Goal: Task Accomplishment & Management: Complete application form

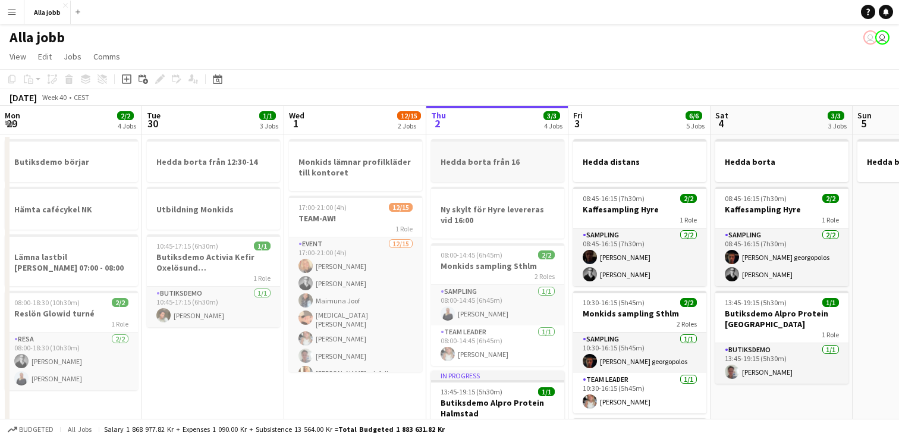
scroll to position [0, 276]
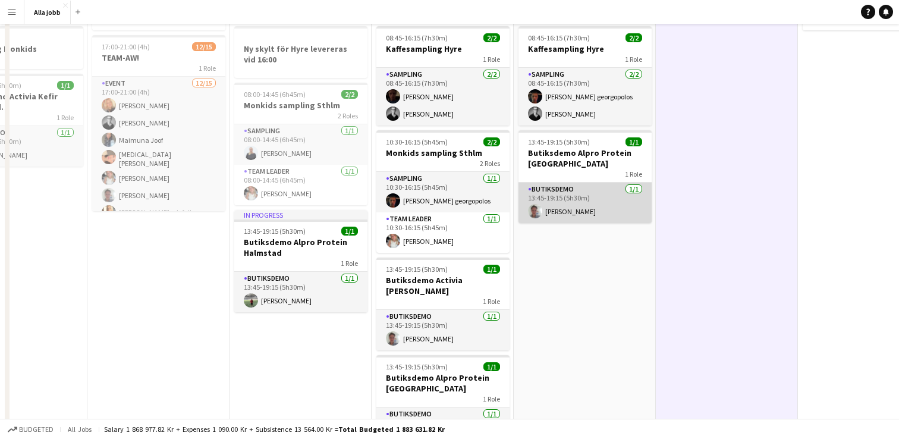
scroll to position [234, 0]
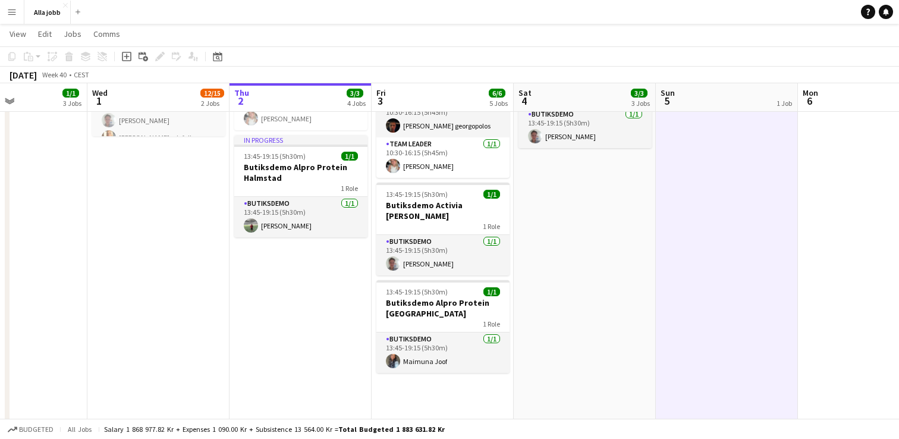
click at [480, 392] on app-date-cell "Hedda distans 08:45-16:15 (7h30m) 2/2 Kaffesampling Hyre 1 Role Sampling [DATE]…" at bounding box center [443, 292] width 142 height 786
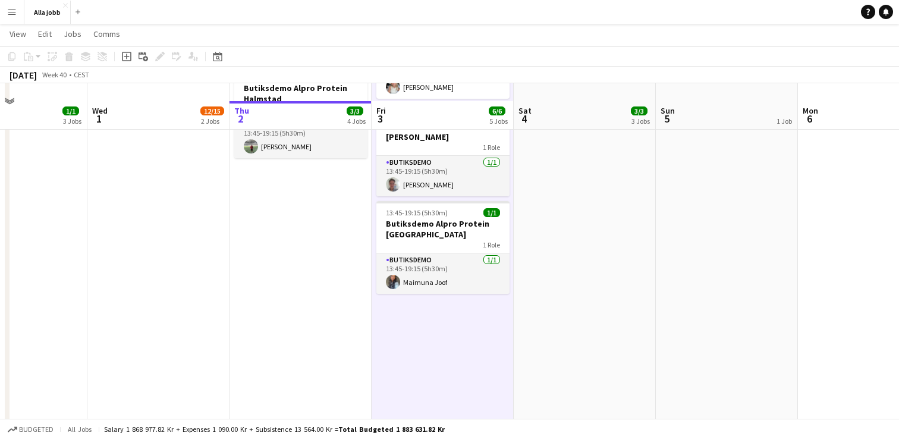
scroll to position [331, 0]
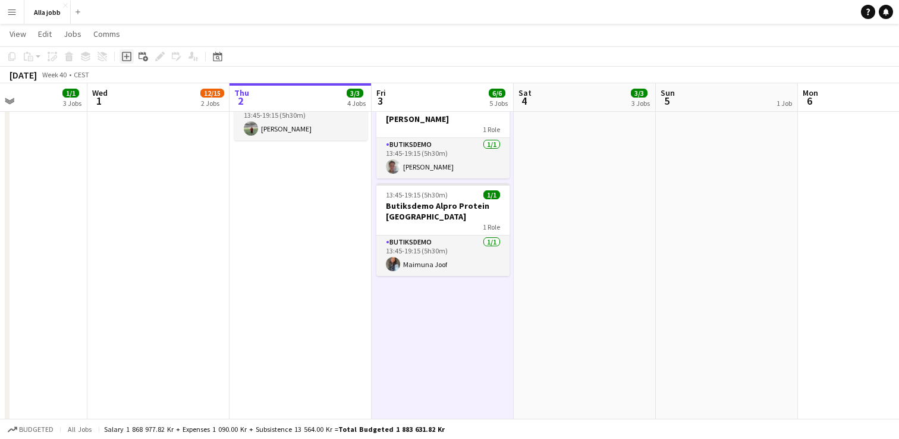
click at [130, 56] on icon "Add job" at bounding box center [127, 57] width 10 height 10
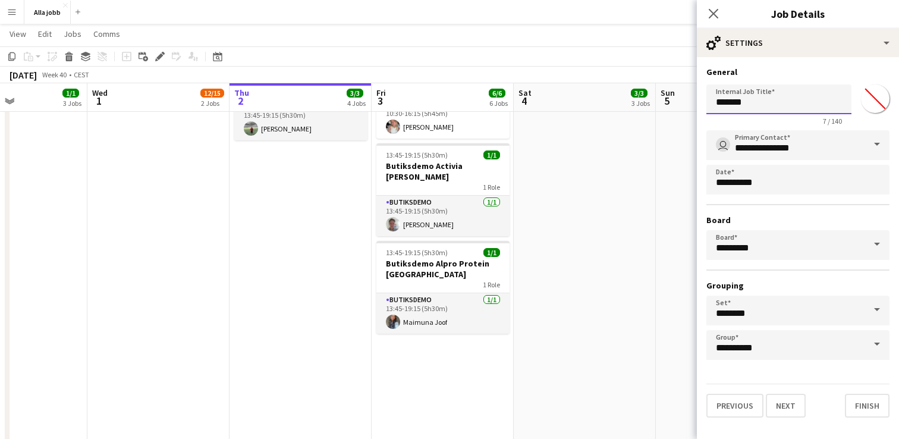
click at [760, 111] on input "*******" at bounding box center [778, 99] width 145 height 30
type input "**********"
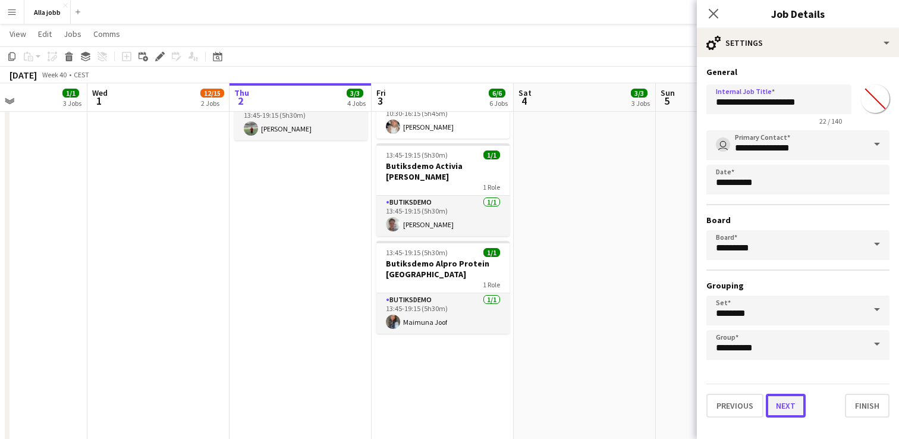
click at [798, 405] on button "Next" at bounding box center [786, 406] width 40 height 24
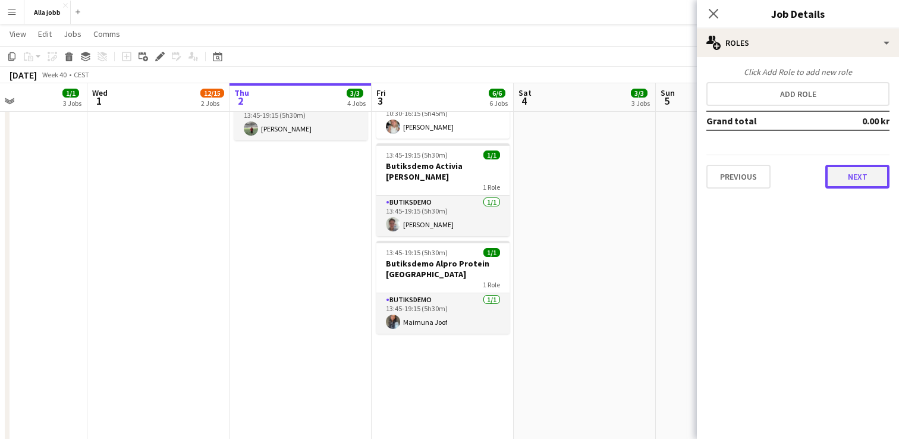
click at [871, 174] on button "Next" at bounding box center [857, 177] width 64 height 24
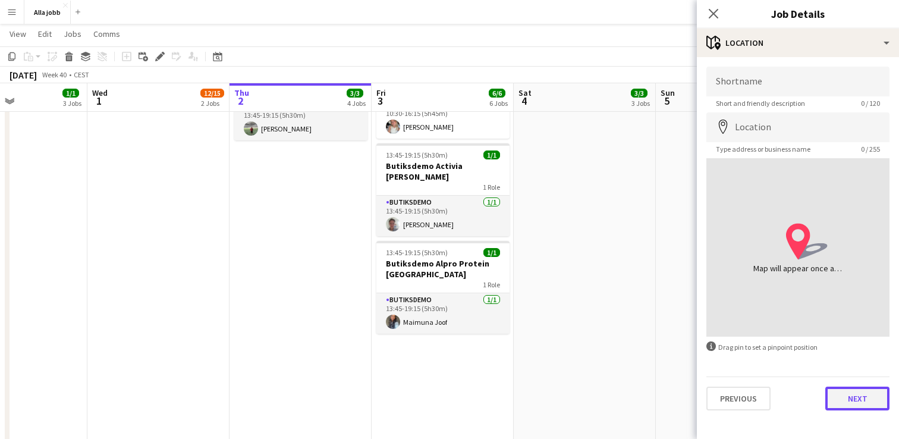
click at [868, 402] on button "Next" at bounding box center [857, 398] width 64 height 24
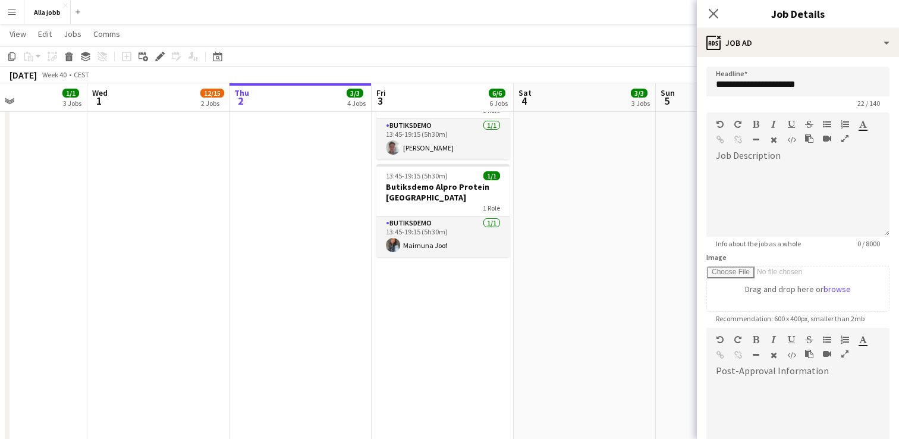
scroll to position [149, 0]
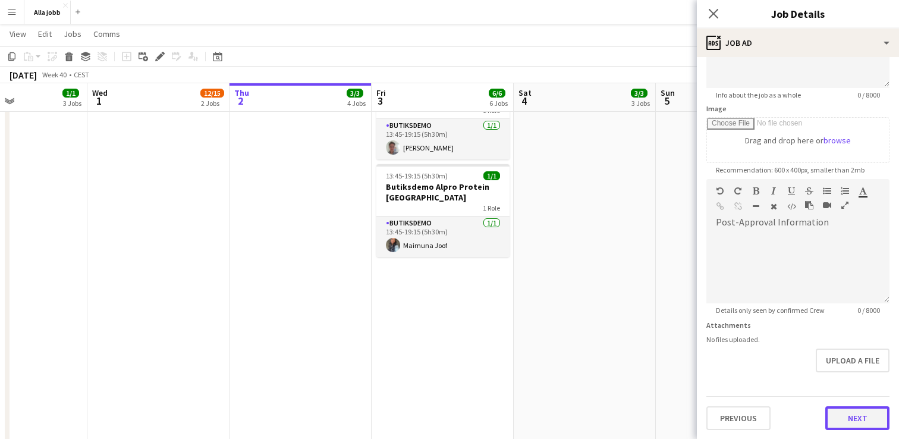
click at [863, 411] on button "Next" at bounding box center [857, 418] width 64 height 24
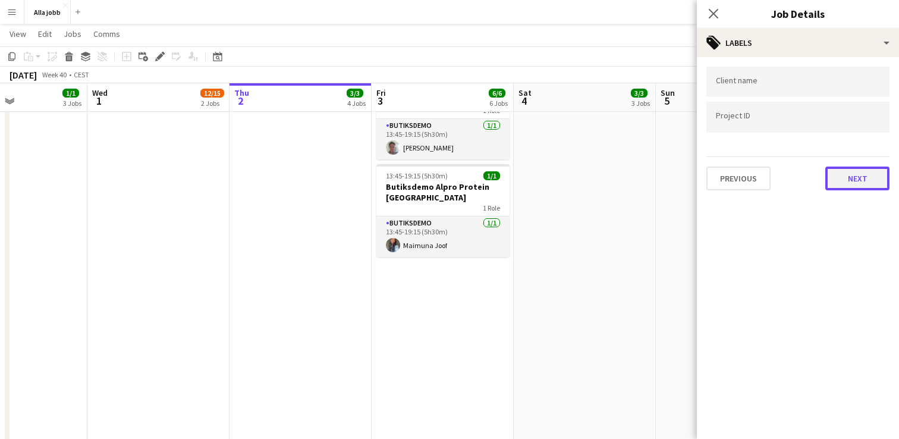
click at [866, 177] on button "Next" at bounding box center [857, 178] width 64 height 24
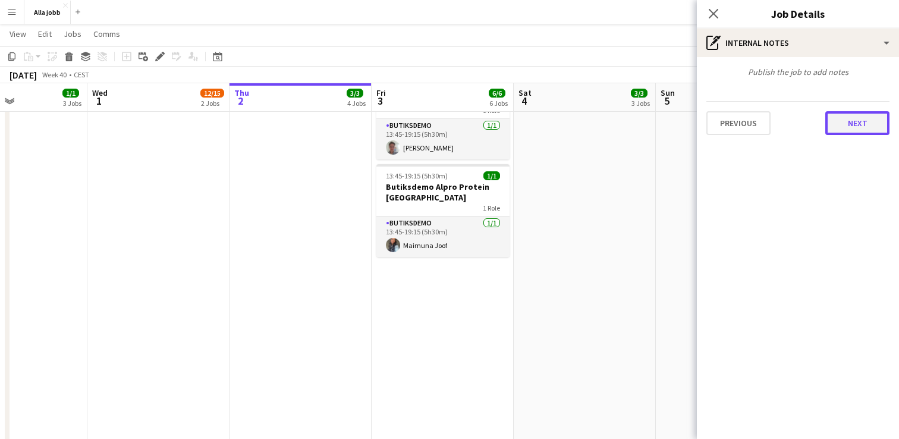
click at [852, 130] on button "Next" at bounding box center [857, 123] width 64 height 24
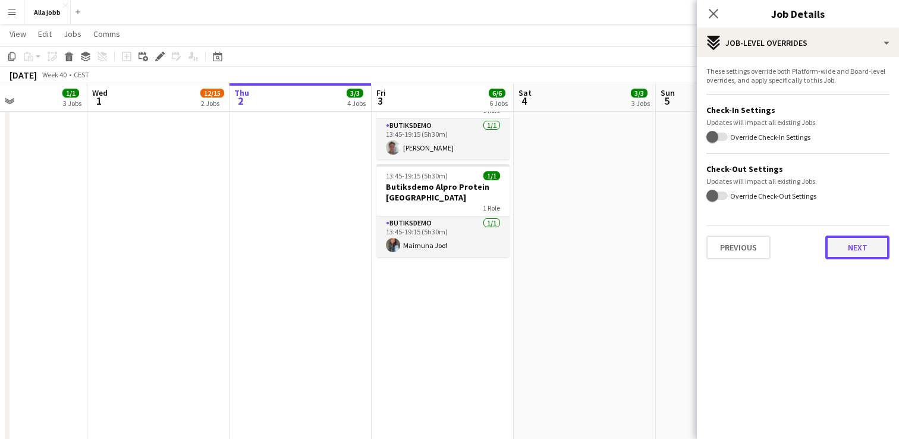
click at [858, 253] on button "Next" at bounding box center [857, 247] width 64 height 24
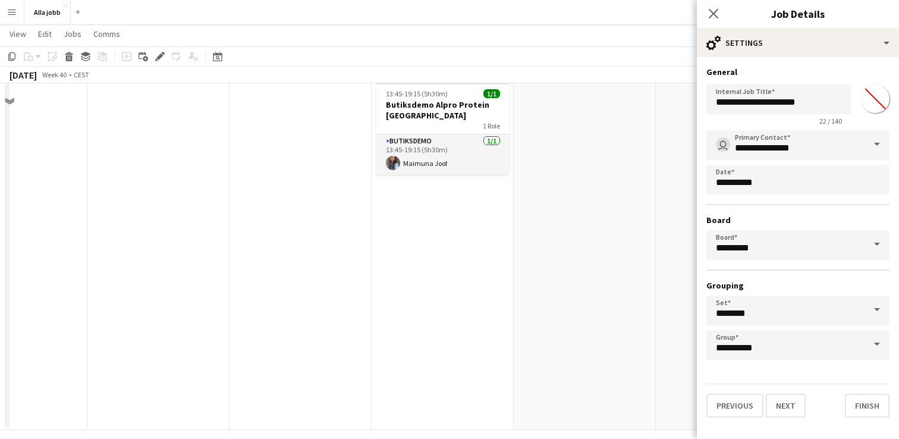
scroll to position [501, 0]
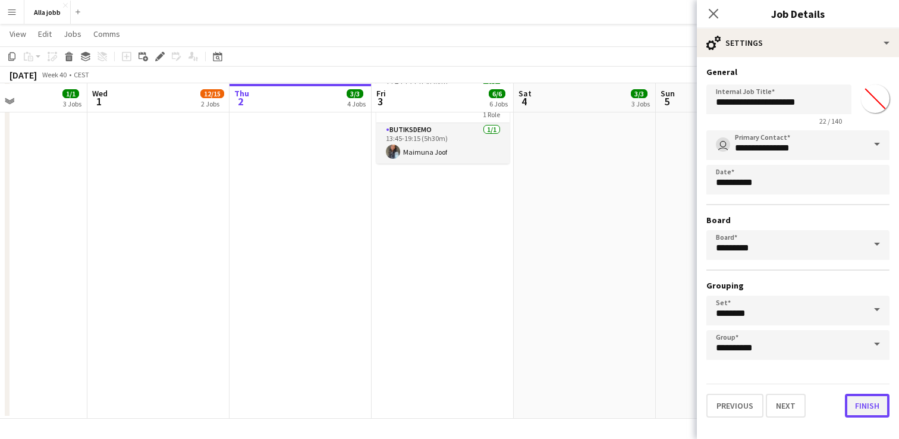
click at [861, 403] on button "Finish" at bounding box center [867, 406] width 45 height 24
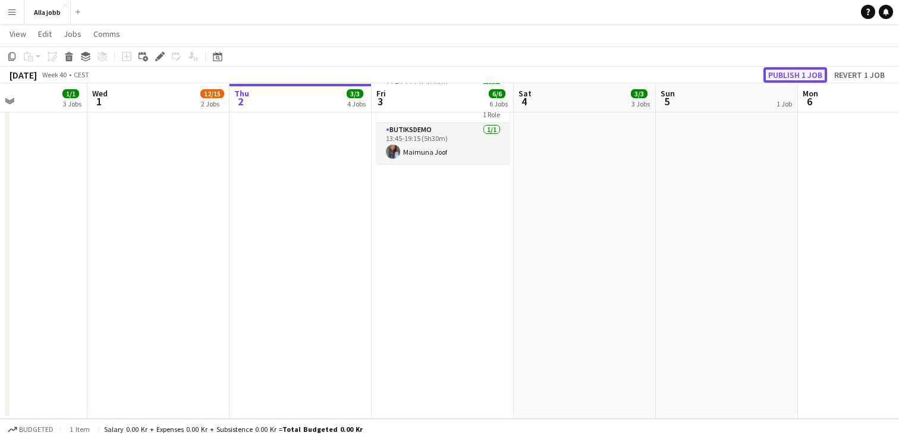
click at [794, 71] on button "Publish 1 job" at bounding box center [795, 74] width 64 height 15
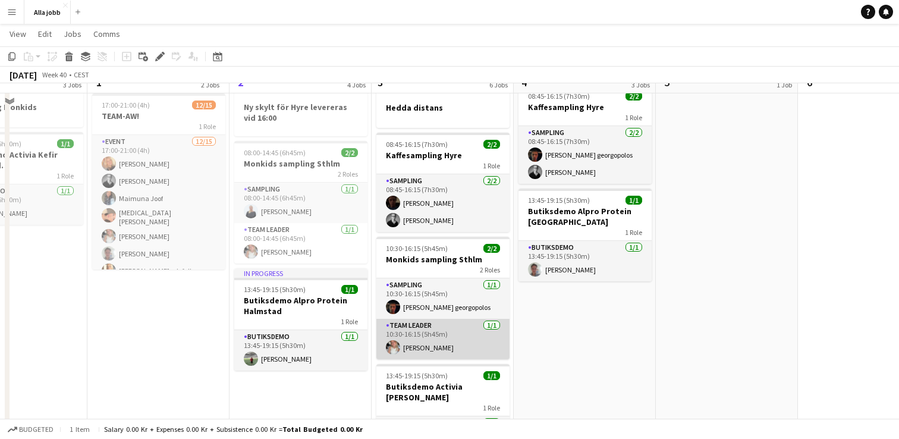
scroll to position [105, 0]
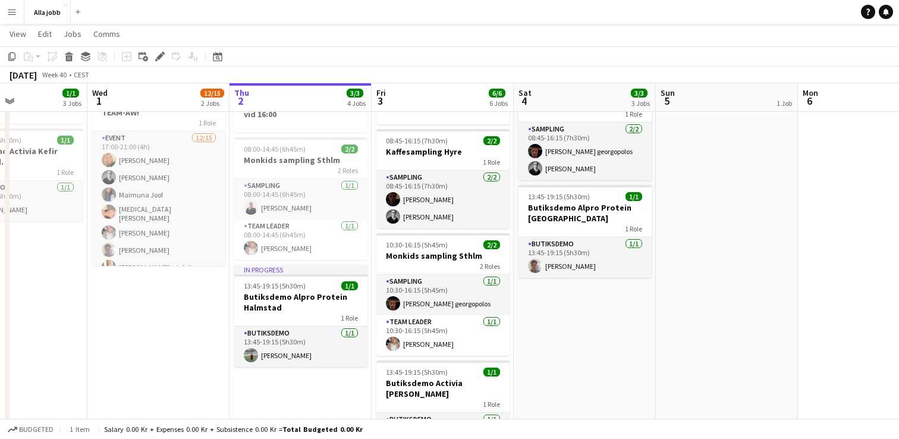
click at [596, 364] on app-date-cell "Hedda borta 08:45-16:15 (7h30m) 2/2 Kaffesampling Hyre 1 Role Sampling [DATE] 0…" at bounding box center [585, 422] width 142 height 786
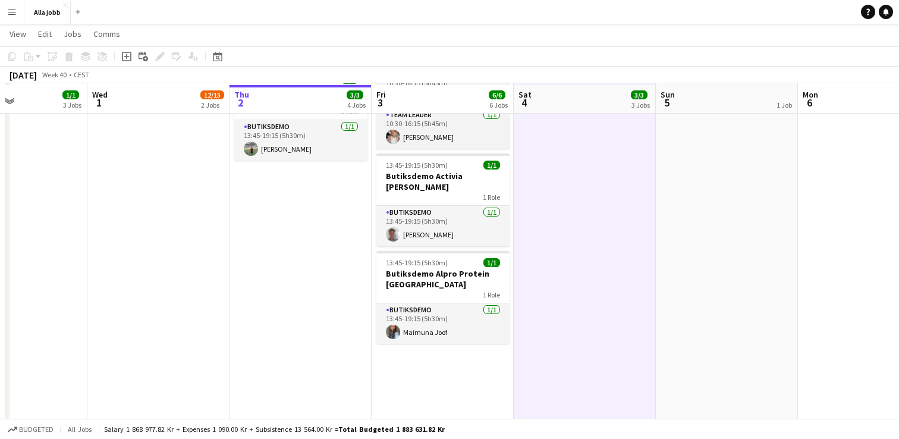
scroll to position [325, 0]
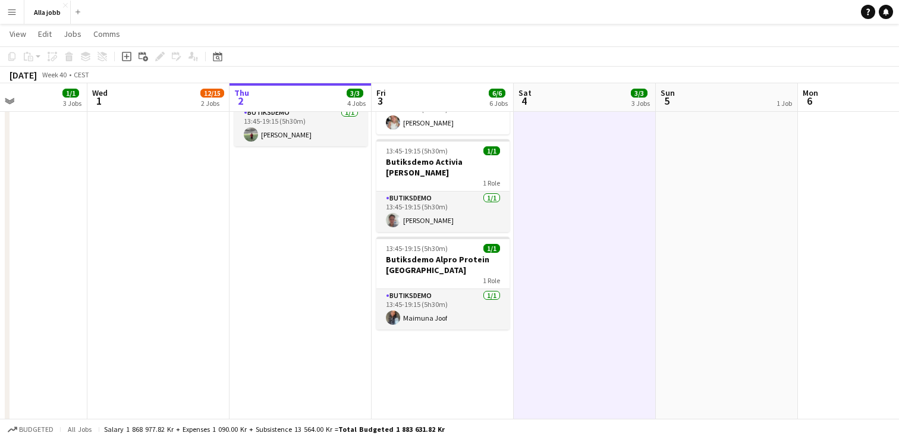
click at [447, 362] on app-date-cell "Besök kl 10:00 /Granne Hedda distans 08:45-16:15 (7h30m) 2/2 Kaffesampling Hyre…" at bounding box center [443, 201] width 142 height 786
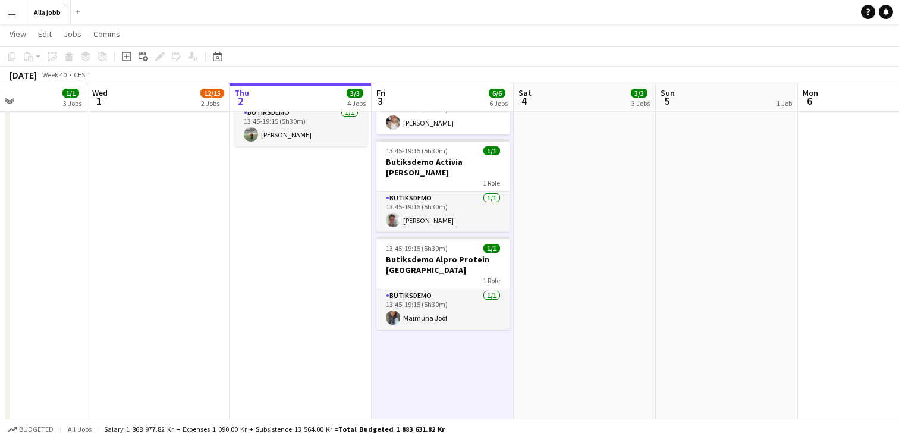
click at [447, 362] on app-date-cell "Besök kl 10:00 /Granne Hedda distans 08:45-16:15 (7h30m) 2/2 Kaffesampling Hyre…" at bounding box center [443, 201] width 142 height 786
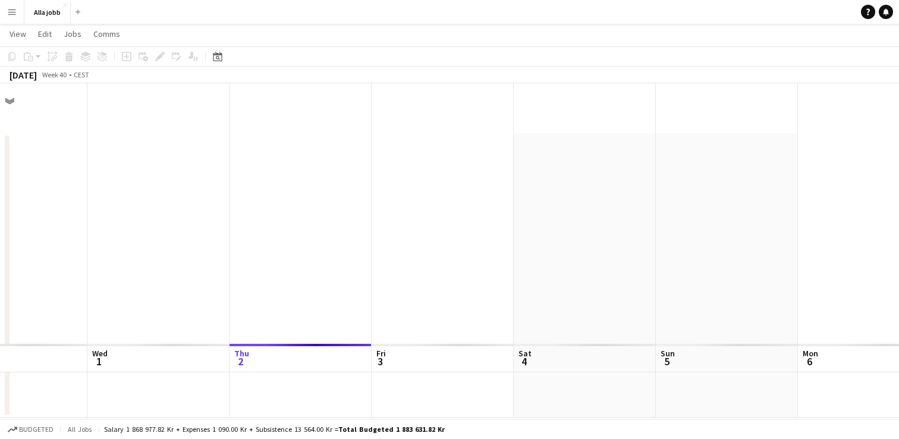
scroll to position [0, 0]
